Goal: Task Accomplishment & Management: Use online tool/utility

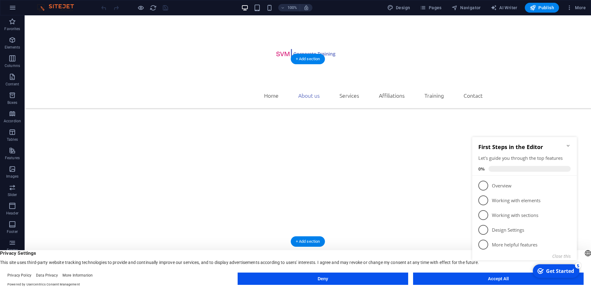
scroll to position [345, 0]
click at [566, 146] on icon "Minimize checklist" at bounding box center [568, 145] width 5 height 5
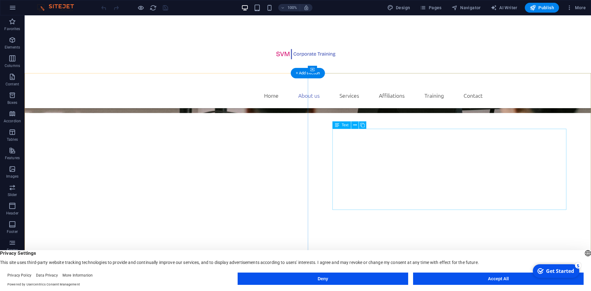
scroll to position [314, 0]
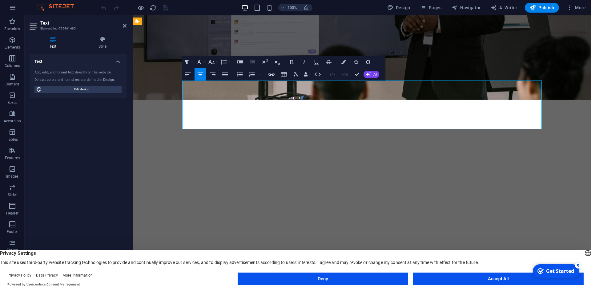
drag, startPoint x: 431, startPoint y: 125, endPoint x: 183, endPoint y: 85, distance: 250.7
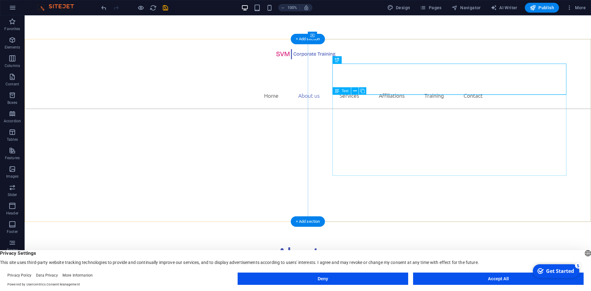
scroll to position [345, 0]
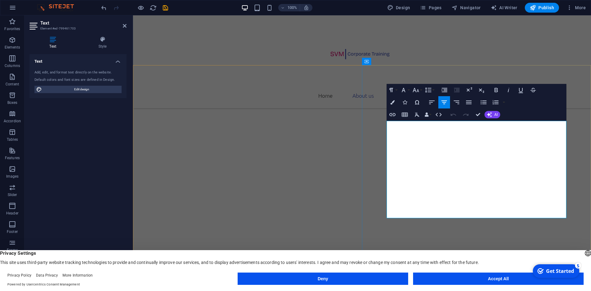
drag, startPoint x: 508, startPoint y: 216, endPoint x: 390, endPoint y: 124, distance: 149.2
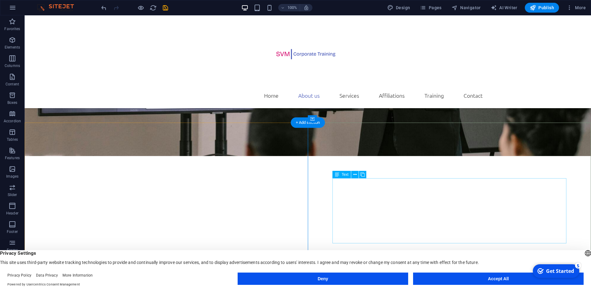
scroll to position [314, 0]
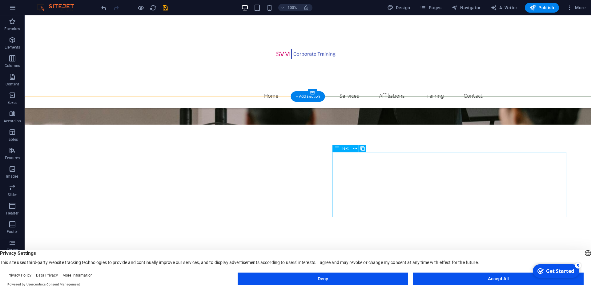
click at [352, 151] on button at bounding box center [354, 148] width 7 height 7
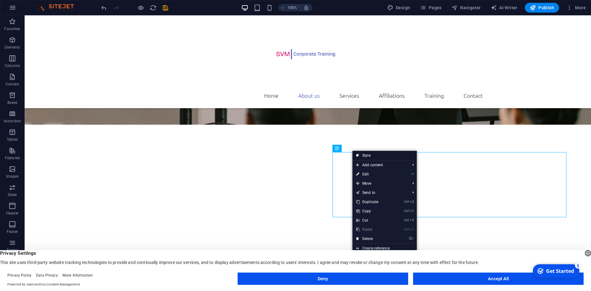
click at [367, 156] on link "Style" at bounding box center [384, 155] width 64 height 9
select select "px"
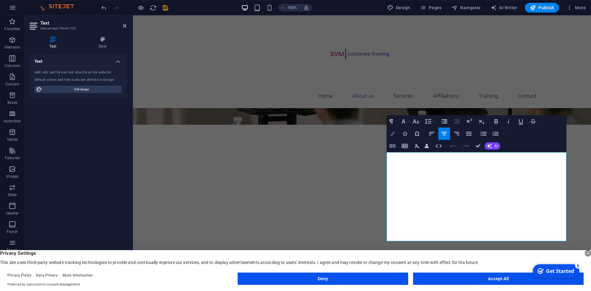
click at [396, 135] on button "Colors" at bounding box center [393, 134] width 12 height 12
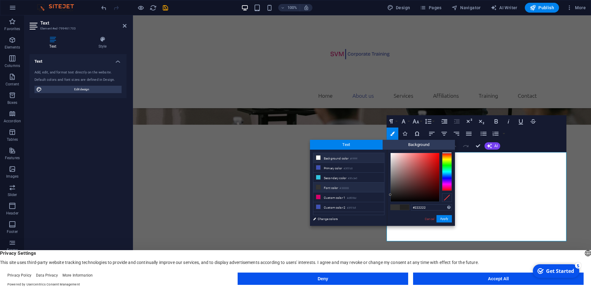
click at [320, 158] on icon at bounding box center [318, 158] width 4 height 4
type input "#ffffff"
click at [444, 218] on button "Apply" at bounding box center [443, 218] width 15 height 7
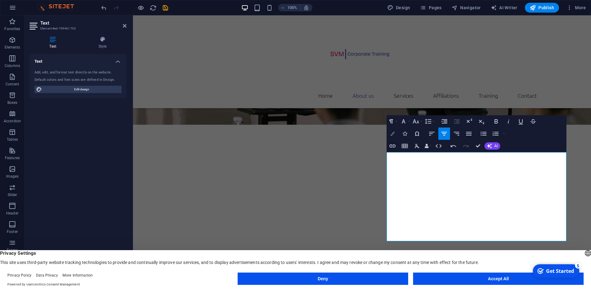
click at [393, 134] on icon "button" at bounding box center [392, 134] width 4 height 4
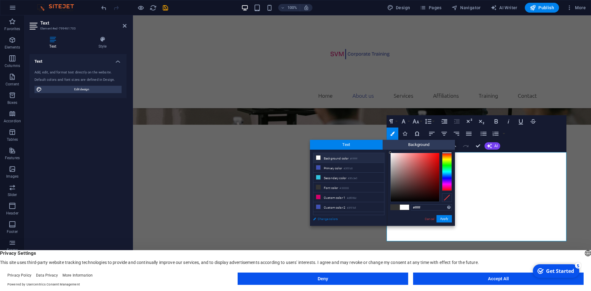
click at [332, 221] on link "Change colors" at bounding box center [345, 219] width 71 height 8
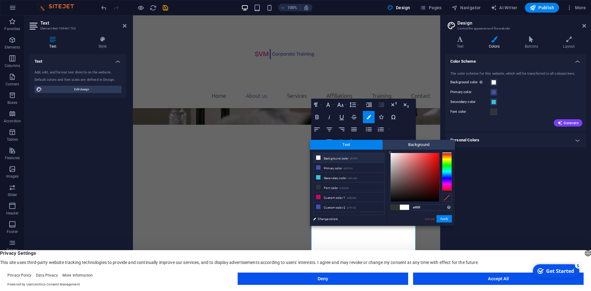
click at [405, 209] on span at bounding box center [404, 207] width 9 height 5
click at [584, 24] on icon at bounding box center [584, 25] width 4 height 5
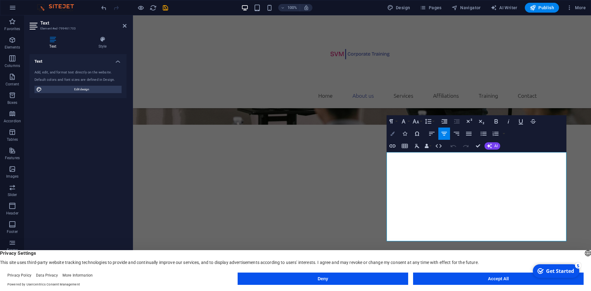
click at [394, 133] on icon "button" at bounding box center [392, 134] width 4 height 4
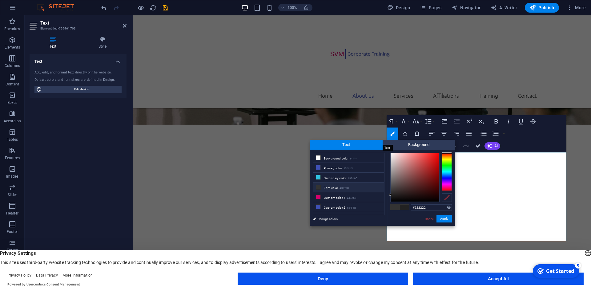
click at [355, 141] on span "Text" at bounding box center [346, 145] width 73 height 10
click at [335, 186] on li "Font color #333333" at bounding box center [348, 188] width 71 height 10
click at [431, 207] on input "#333333" at bounding box center [431, 208] width 41 height 6
drag, startPoint x: 431, startPoint y: 207, endPoint x: 415, endPoint y: 207, distance: 15.7
click at [415, 207] on input "#333333" at bounding box center [431, 208] width 41 height 6
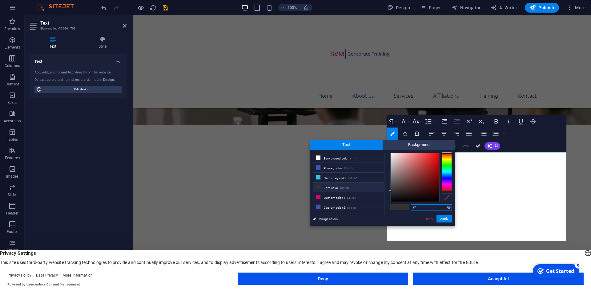
type input "#"
click at [429, 219] on link "Cancel" at bounding box center [429, 219] width 11 height 5
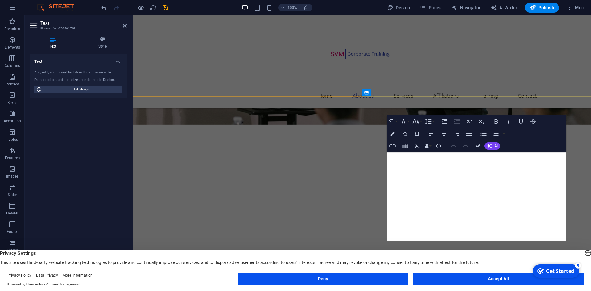
drag, startPoint x: 390, startPoint y: 159, endPoint x: 528, endPoint y: 238, distance: 158.9
click at [392, 136] on button "Colors" at bounding box center [393, 134] width 12 height 12
type input "#222222"
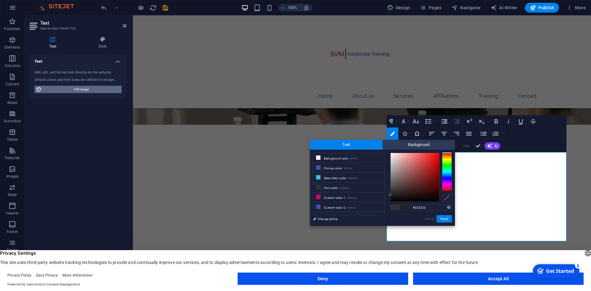
click at [63, 92] on span "Edit design" at bounding box center [82, 89] width 76 height 7
select select "rem"
select select "300"
select select "px"
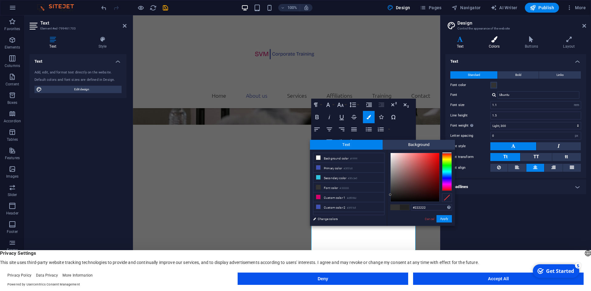
click at [496, 42] on icon at bounding box center [494, 39] width 34 height 6
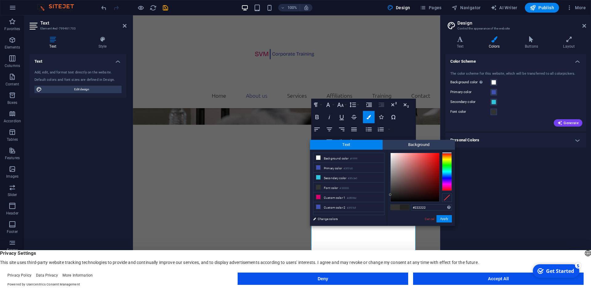
click at [468, 138] on h4 "Personal Colors" at bounding box center [515, 140] width 141 height 15
click at [493, 176] on span at bounding box center [493, 173] width 5 height 5
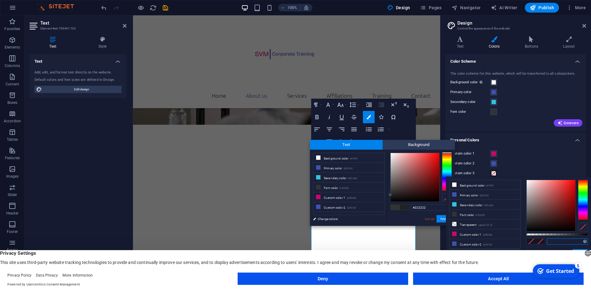
click at [560, 242] on input "text" at bounding box center [567, 242] width 41 height 6
click at [355, 280] on button "Deny" at bounding box center [323, 279] width 171 height 12
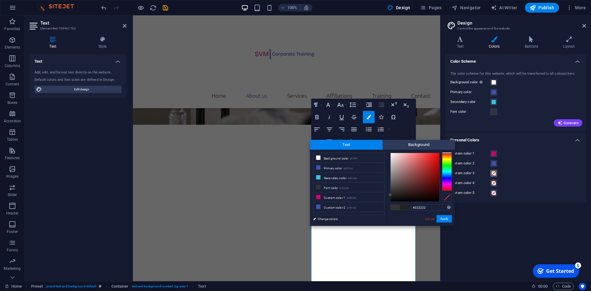
click at [494, 172] on span at bounding box center [493, 173] width 5 height 5
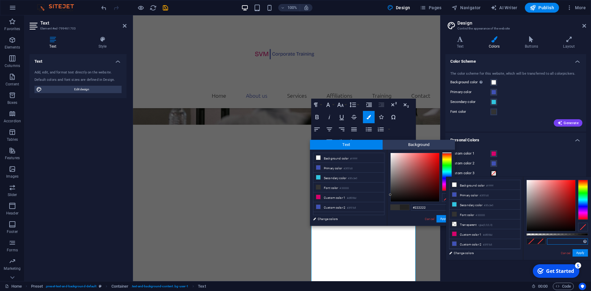
click at [557, 243] on input "text" at bounding box center [567, 242] width 41 height 6
type input "#ffffff"
click at [580, 255] on button "Apply" at bounding box center [580, 253] width 15 height 7
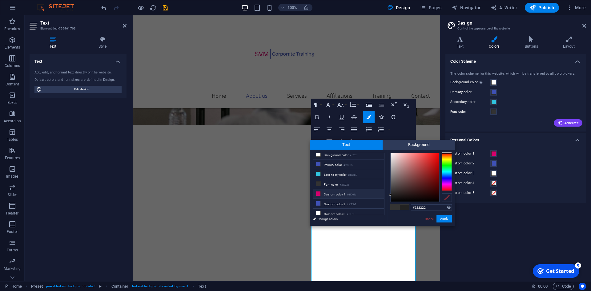
scroll to position [5, 0]
click at [318, 210] on icon at bounding box center [318, 212] width 4 height 4
type input "#ffffff"
click at [445, 220] on button "Apply" at bounding box center [443, 218] width 15 height 7
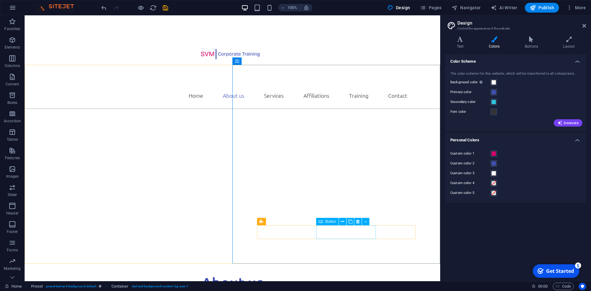
scroll to position [345, 0]
click at [584, 24] on icon at bounding box center [584, 25] width 4 height 5
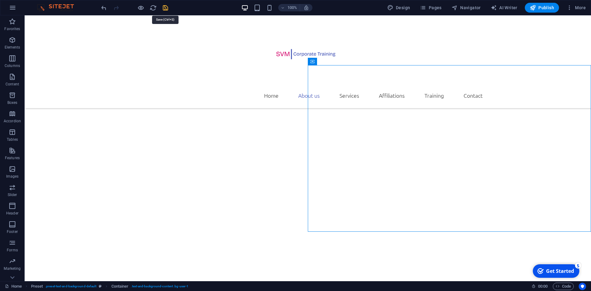
click at [163, 6] on icon "save" at bounding box center [165, 7] width 7 height 7
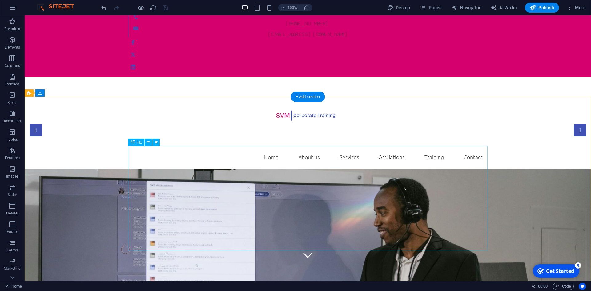
scroll to position [0, 0]
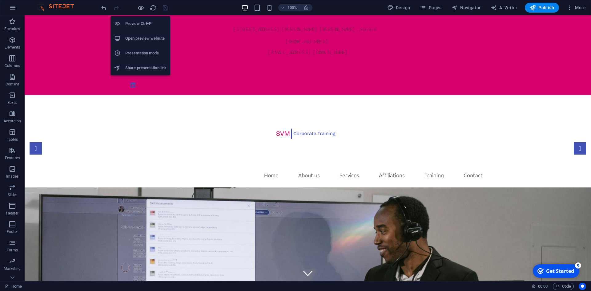
click at [129, 66] on h6 "Share presentation link" at bounding box center [145, 67] width 41 height 7
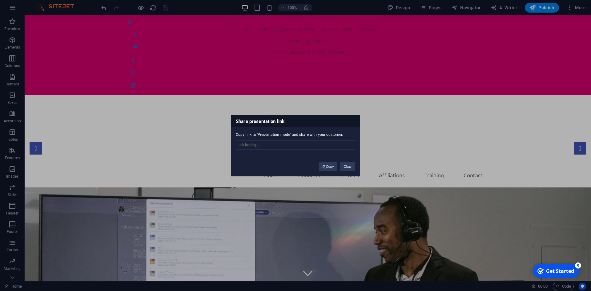
type input "[URL][DOMAIN_NAME]"
click at [329, 168] on button "Copy" at bounding box center [328, 166] width 19 height 9
